Goal: Find contact information: Find contact information

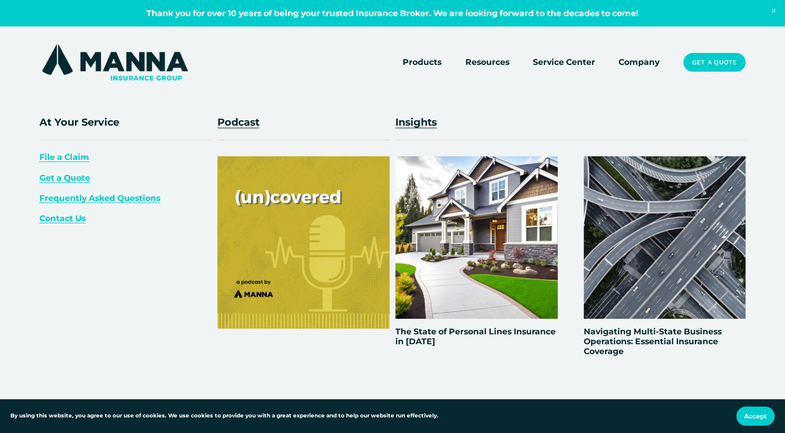
click at [66, 221] on span "Contact Us" at bounding box center [62, 218] width 46 height 10
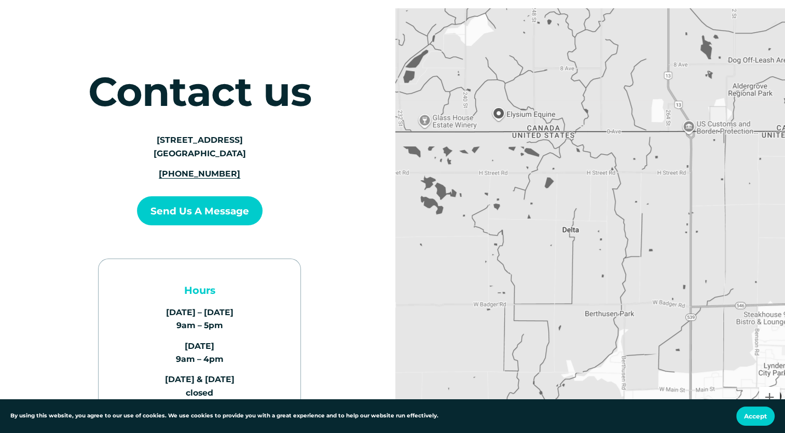
scroll to position [104, 0]
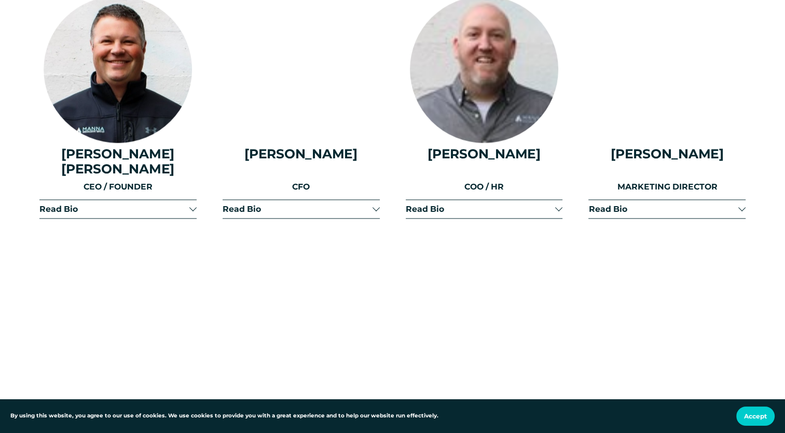
scroll to position [1315, 0]
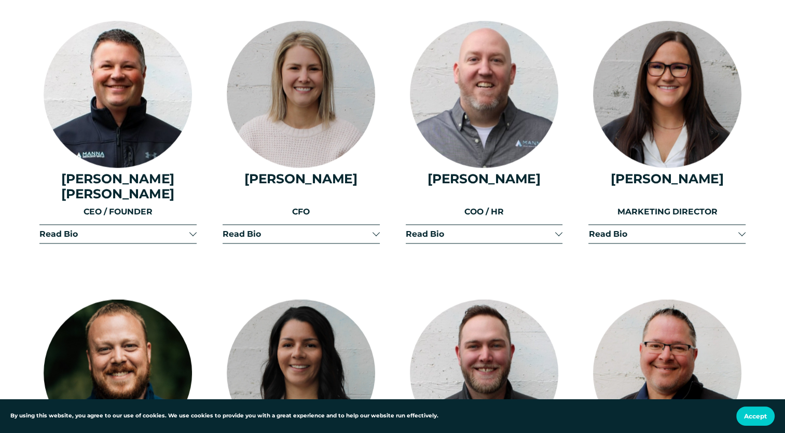
click at [654, 234] on span "Read Bio" at bounding box center [664, 234] width 150 height 10
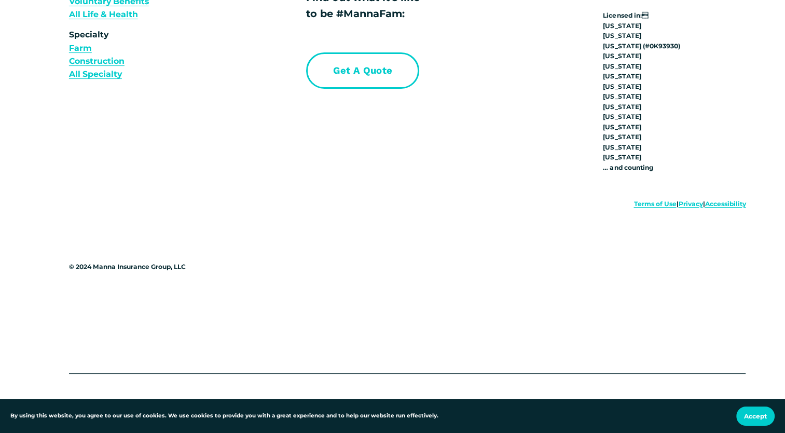
scroll to position [8119, 0]
